Goal: Browse casually: Explore the website without a specific task or goal

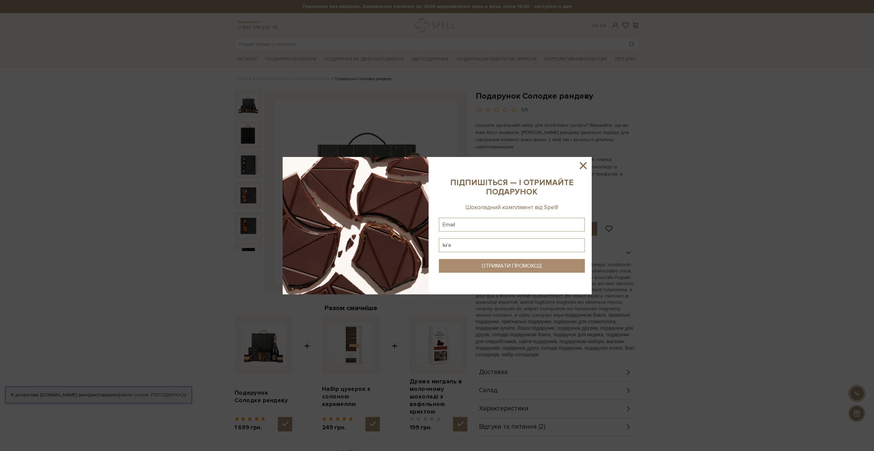
drag, startPoint x: 577, startPoint y: 166, endPoint x: 581, endPoint y: 165, distance: 4.9
click at [577, 166] on div at bounding box center [437, 225] width 309 height 137
click at [581, 165] on icon at bounding box center [583, 166] width 12 height 12
